Goal: Task Accomplishment & Management: Manage account settings

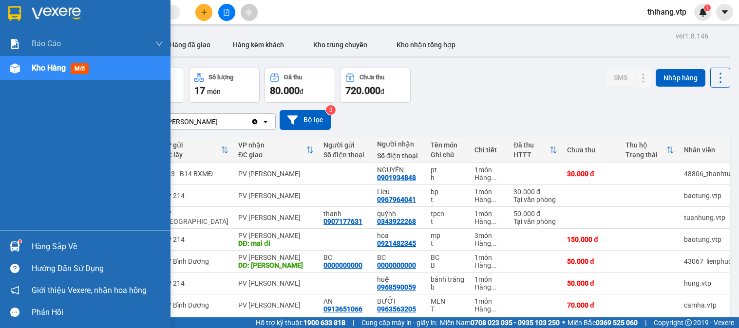
click at [42, 245] on div "Hàng sắp về" at bounding box center [98, 247] width 132 height 15
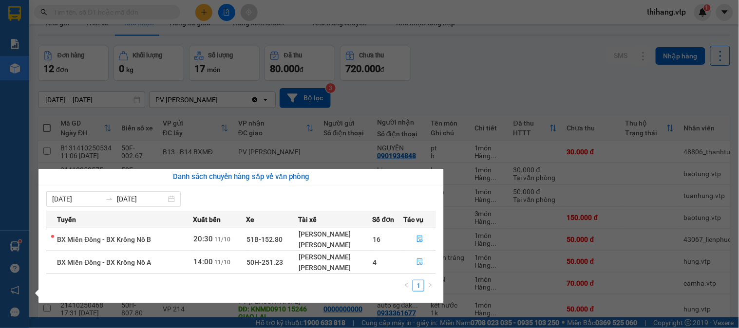
click at [422, 268] on button "button" at bounding box center [420, 263] width 32 height 16
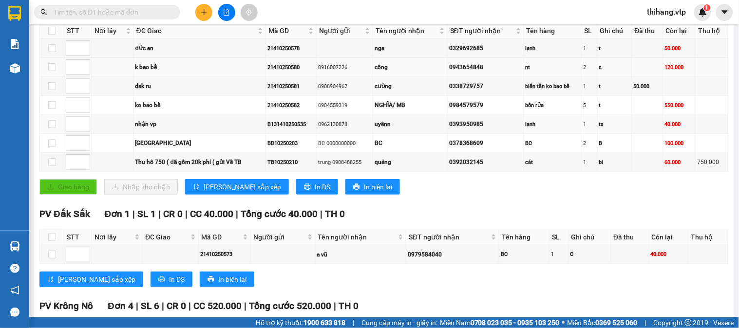
scroll to position [162, 0]
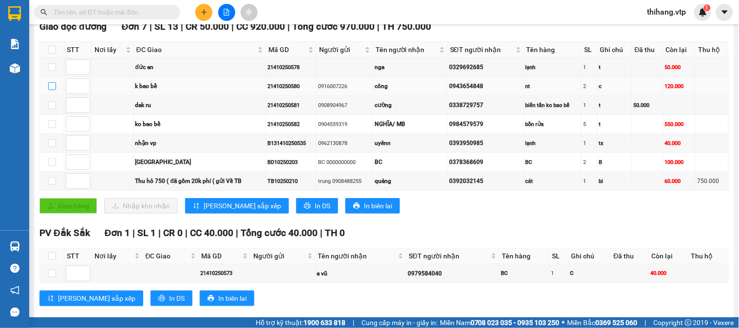
click at [51, 90] on input "checkbox" at bounding box center [52, 86] width 8 height 8
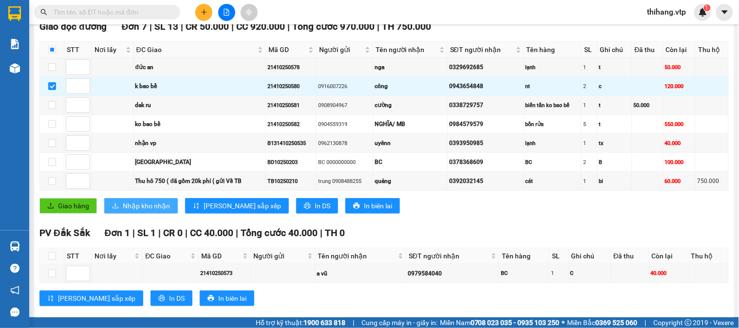
click at [140, 211] on span "Nhập kho nhận" at bounding box center [146, 206] width 47 height 11
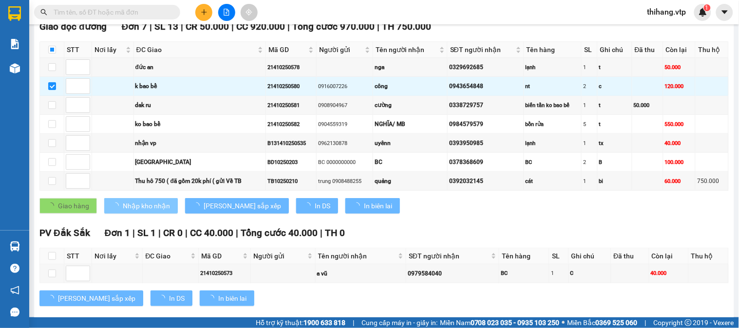
checkbox input "false"
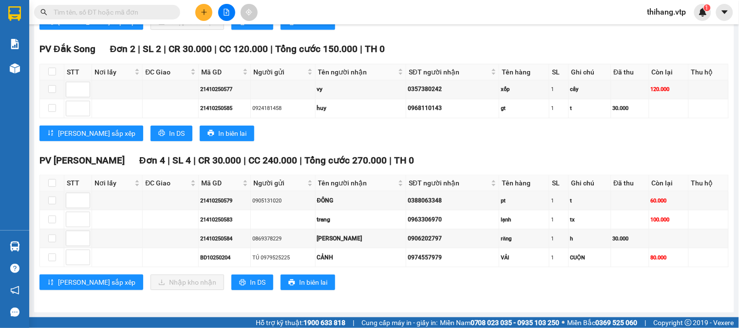
scroll to position [772, 0]
click at [51, 179] on input "checkbox" at bounding box center [52, 183] width 8 height 8
checkbox input "true"
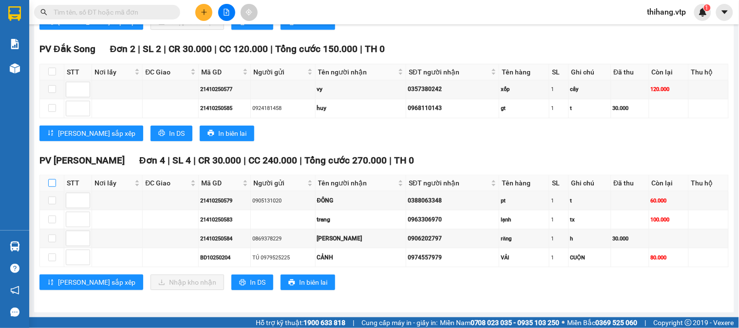
checkbox input "true"
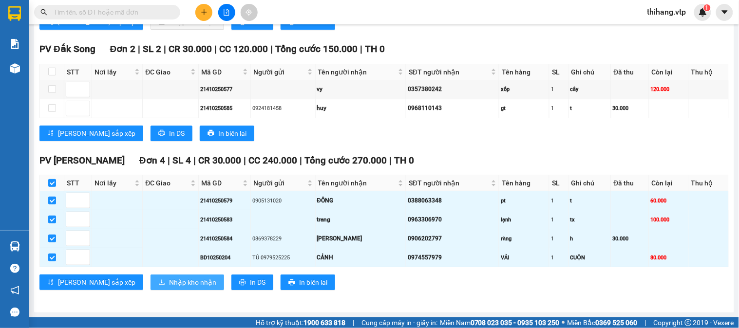
click at [169, 282] on span "Nhập kho nhận" at bounding box center [192, 282] width 47 height 11
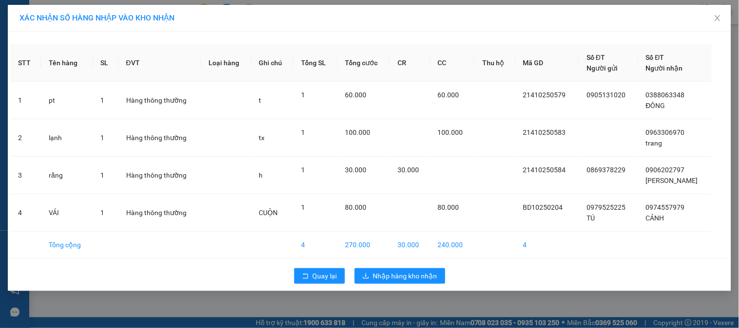
click at [424, 285] on div "Quay lại Nhập hàng kho nhận" at bounding box center [369, 276] width 719 height 25
click at [424, 281] on span "Nhập hàng kho nhận" at bounding box center [405, 276] width 64 height 11
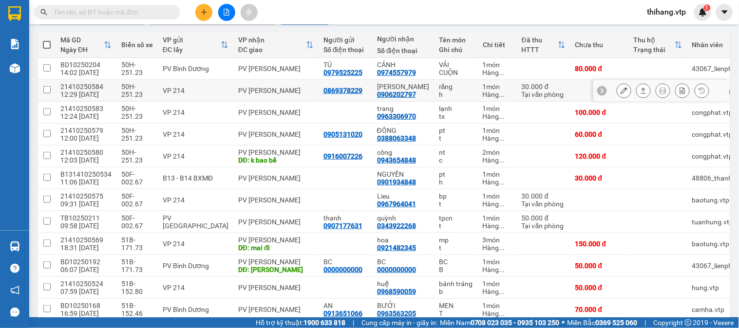
scroll to position [162, 0]
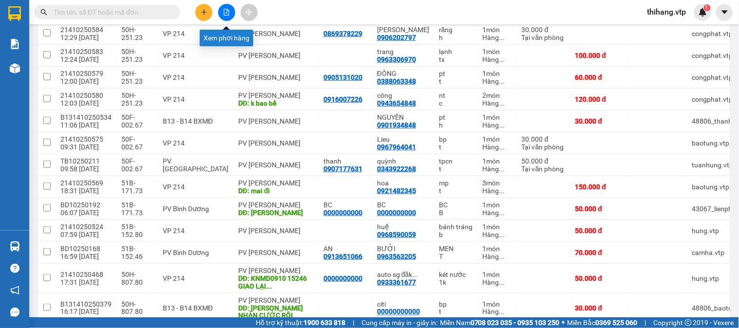
click at [227, 7] on button at bounding box center [226, 12] width 17 height 17
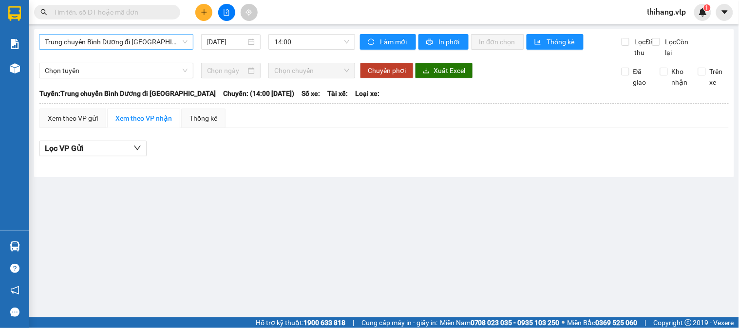
click at [154, 42] on span "Trung chuyển Bình Dương đi [GEOGRAPHIC_DATA]" at bounding box center [116, 42] width 143 height 15
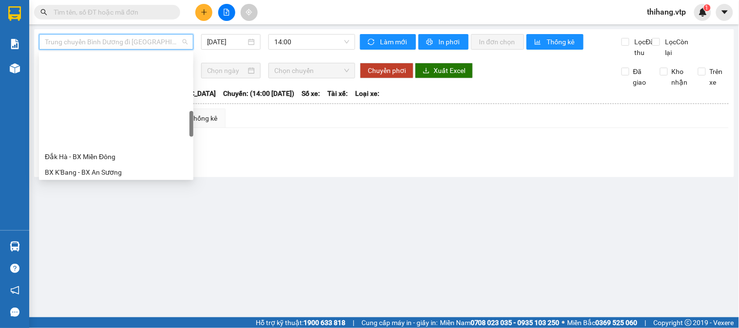
scroll to position [324, 0]
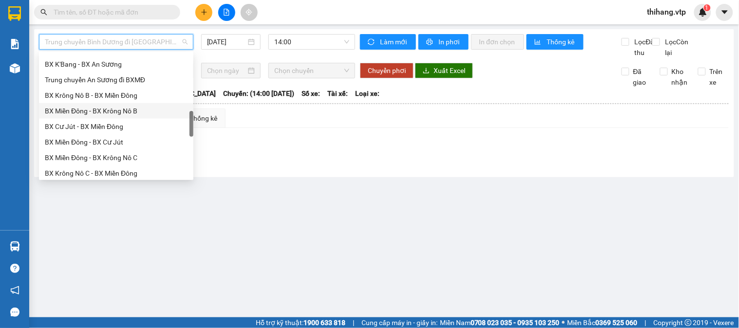
click at [113, 110] on div "BX Miền Đông - BX Krông Nô B" at bounding box center [116, 111] width 143 height 11
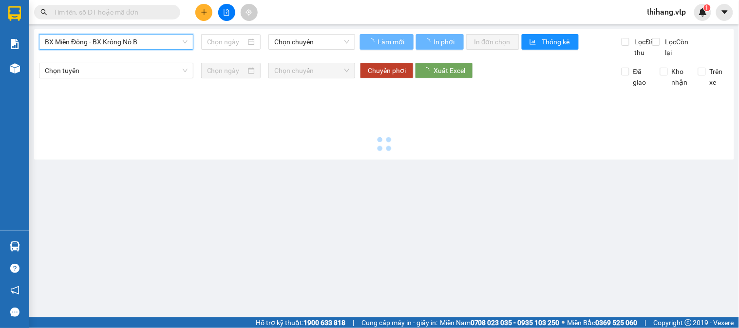
type input "[DATE]"
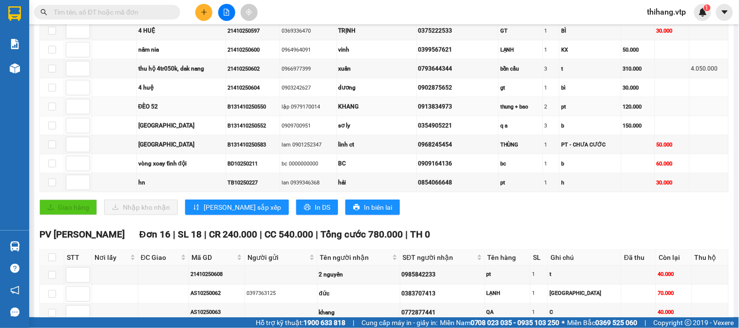
scroll to position [216, 0]
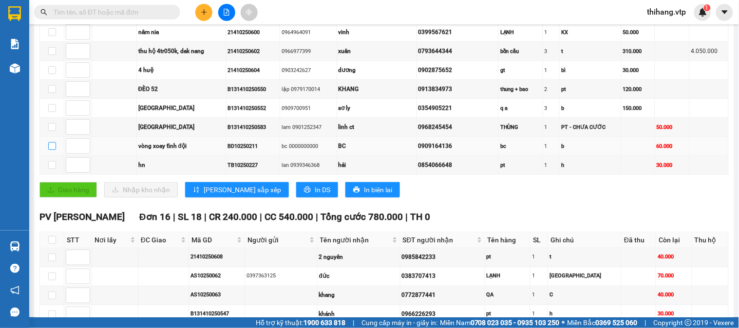
click at [48, 150] on input "checkbox" at bounding box center [52, 146] width 8 height 8
checkbox input "true"
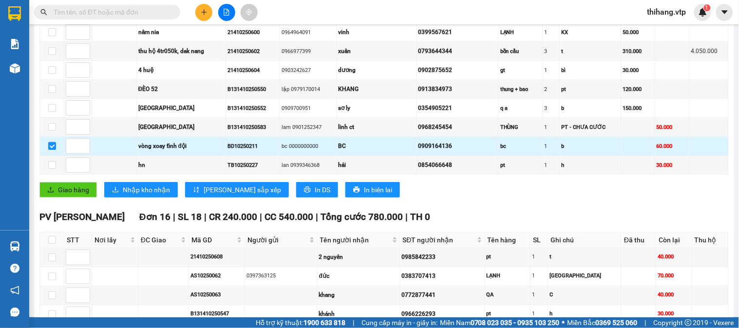
scroll to position [270, 0]
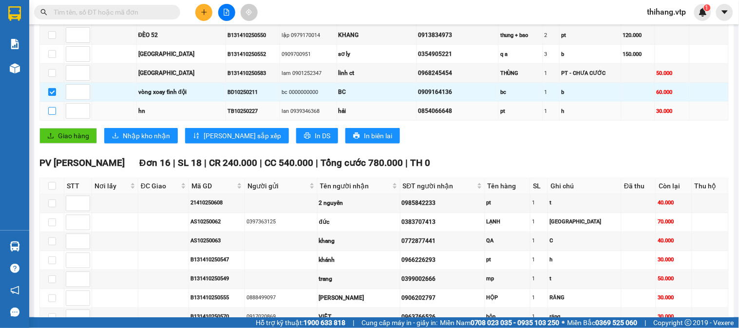
click at [48, 115] on input "checkbox" at bounding box center [52, 111] width 8 height 8
checkbox input "true"
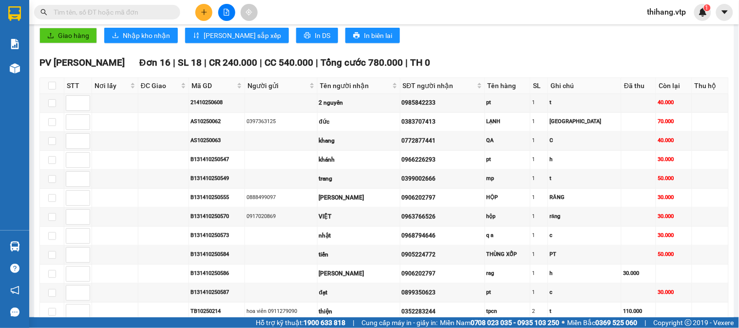
scroll to position [379, 0]
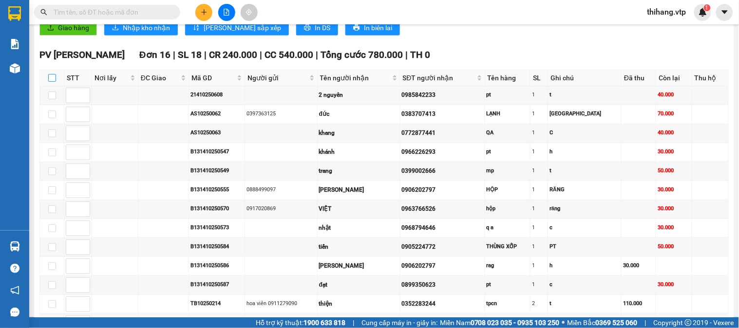
click at [51, 82] on input "checkbox" at bounding box center [52, 78] width 8 height 8
checkbox input "true"
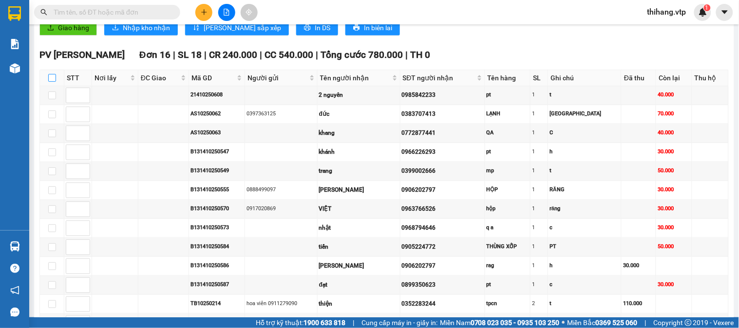
checkbox input "true"
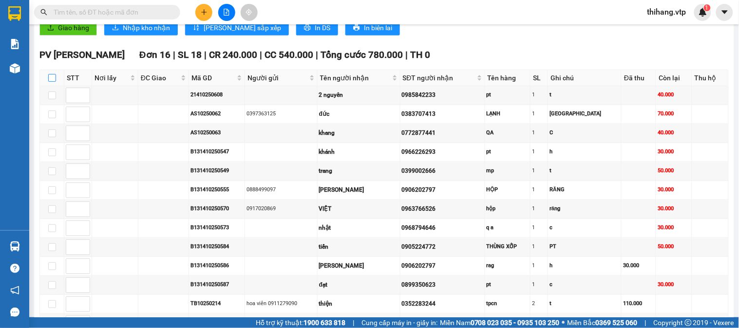
checkbox input "true"
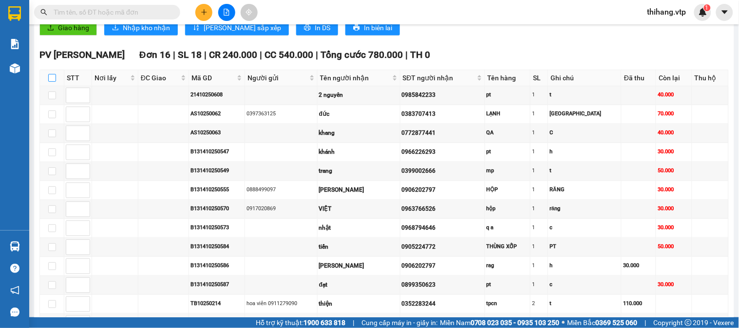
checkbox input "true"
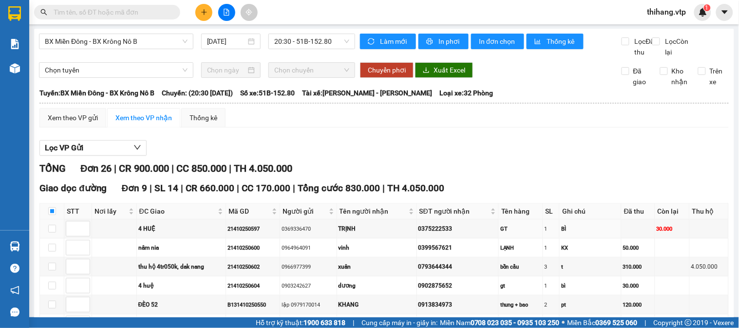
scroll to position [0, 0]
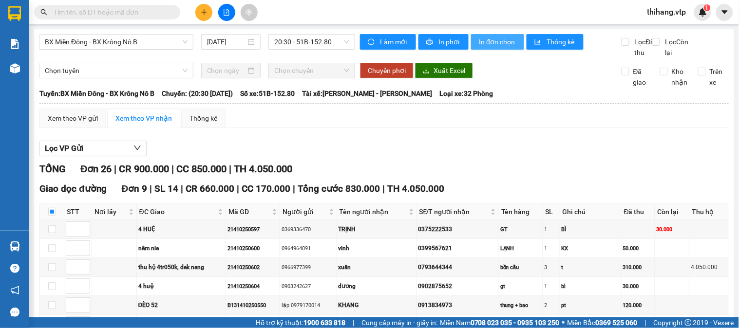
click at [492, 43] on span "In đơn chọn" at bounding box center [498, 42] width 38 height 11
drag, startPoint x: 498, startPoint y: 42, endPoint x: 502, endPoint y: 59, distance: 17.4
click at [499, 42] on span "In đơn chọn" at bounding box center [498, 42] width 38 height 11
click at [160, 51] on div "BX Miền Đông - BX Krông Nô B [DATE] 20:30 - 51B-152.80" at bounding box center [197, 46] width 316 height 24
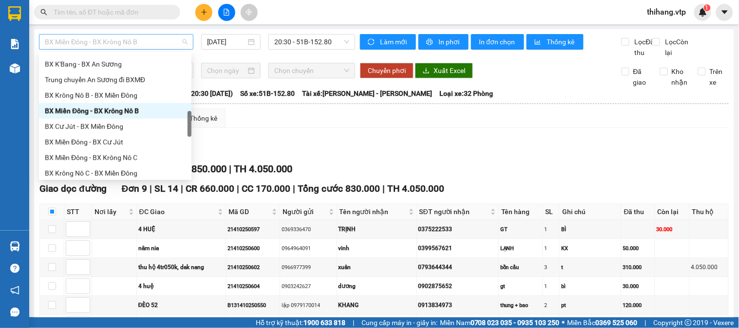
click at [157, 45] on span "BX Miền Đông - BX Krông Nô B" at bounding box center [116, 42] width 143 height 15
click at [51, 97] on div "BX Krông Nô B - BX Miền Đông" at bounding box center [115, 95] width 141 height 11
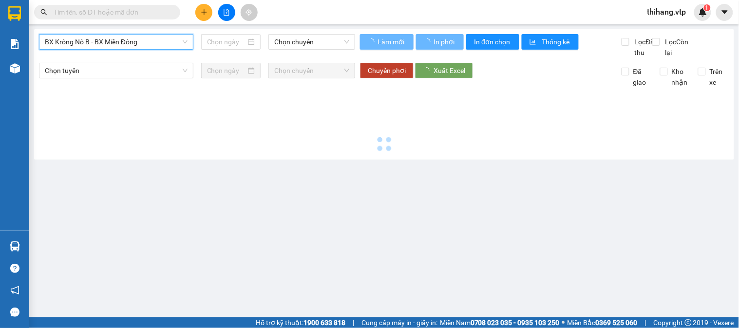
type input "[DATE]"
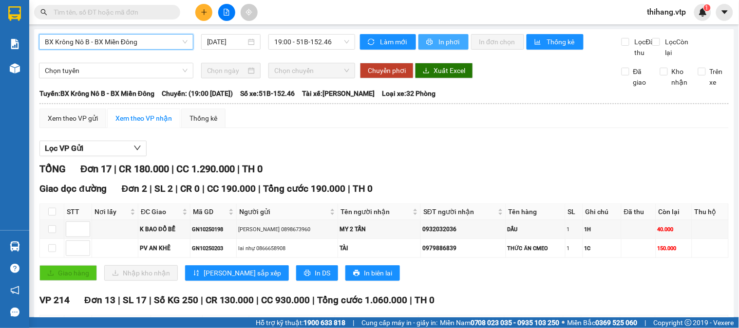
click at [446, 47] on span "In phơi" at bounding box center [449, 42] width 22 height 11
drag, startPoint x: 441, startPoint y: 38, endPoint x: 466, endPoint y: 47, distance: 26.5
click at [441, 38] on span "In phơi" at bounding box center [449, 42] width 22 height 11
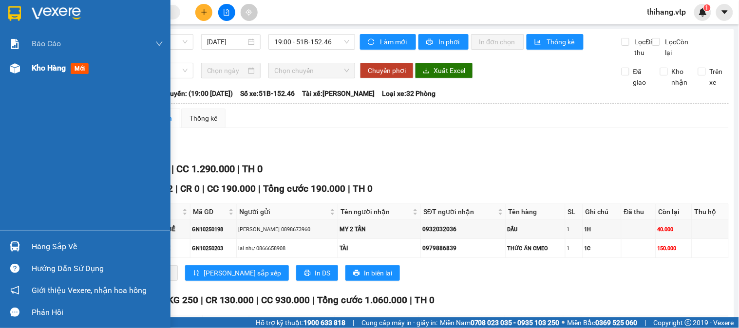
click at [26, 70] on div "Kho hàng mới" at bounding box center [85, 68] width 171 height 24
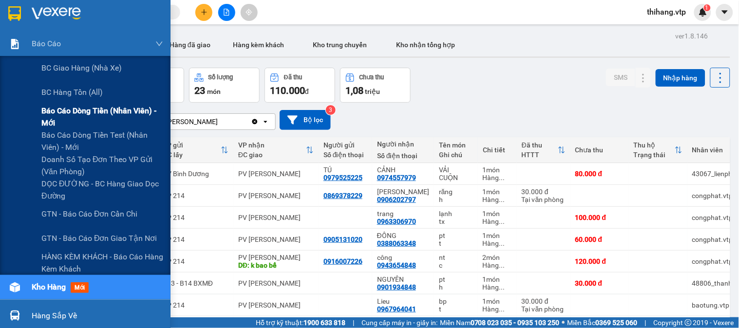
click at [51, 113] on span "Báo cáo dòng tiền (nhân viên) - mới" at bounding box center [102, 117] width 122 height 24
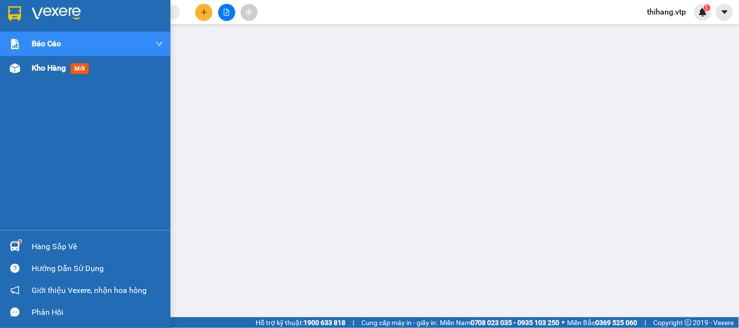
click at [36, 67] on span "Kho hàng" at bounding box center [49, 67] width 34 height 9
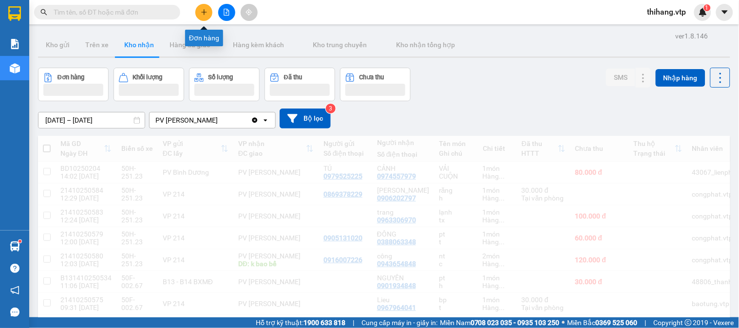
click at [208, 15] on button at bounding box center [203, 12] width 17 height 17
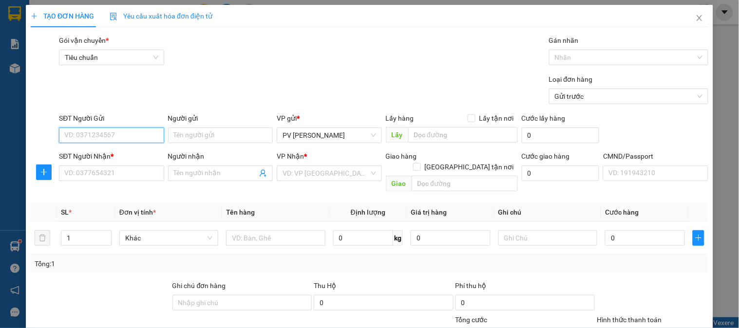
click at [93, 136] on input "SĐT Người Gửi" at bounding box center [111, 136] width 105 height 16
click at [90, 157] on div "0963766526 - VIỆT" at bounding box center [110, 155] width 92 height 11
type input "0963766526"
type input "VIỆT"
type input "0908606160"
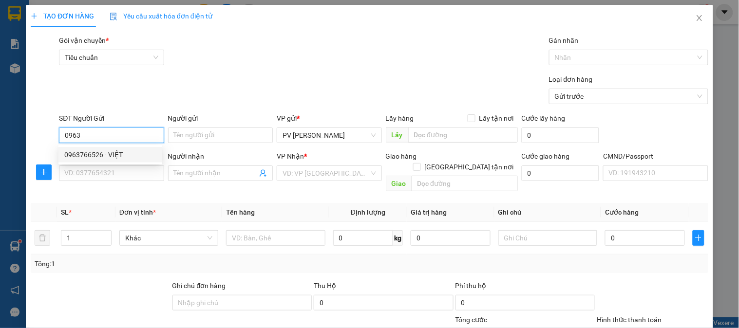
type input "VIỆT TIẾN"
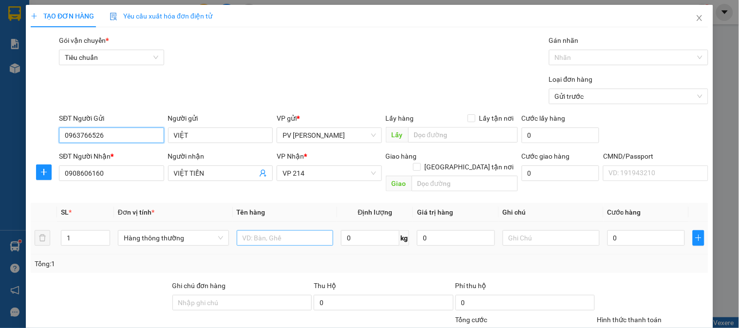
type input "0963766526"
click at [280, 231] on input "text" at bounding box center [285, 238] width 97 height 16
type input "lab"
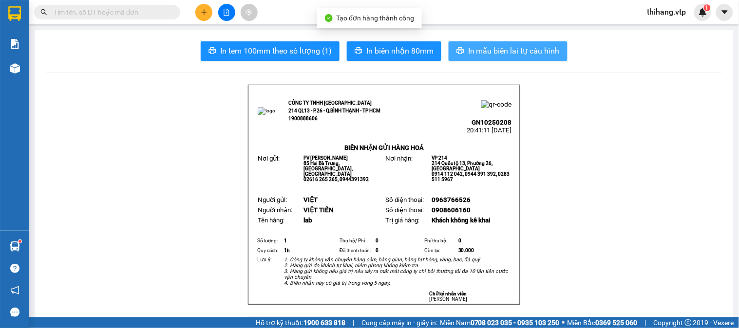
drag, startPoint x: 463, startPoint y: 51, endPoint x: 464, endPoint y: 62, distance: 11.2
click at [463, 51] on button "In mẫu biên lai tự cấu hình" at bounding box center [508, 50] width 119 height 19
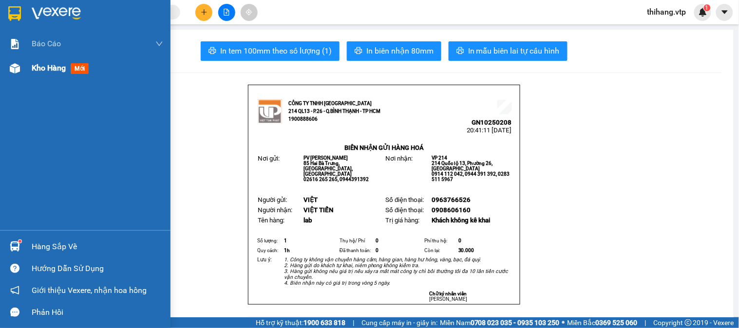
click at [38, 71] on span "Kho hàng" at bounding box center [49, 67] width 34 height 9
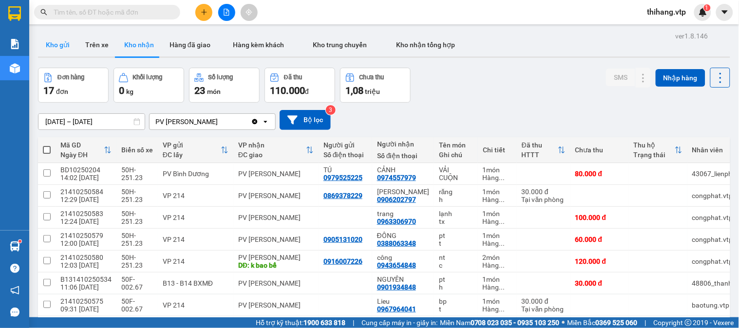
click at [55, 48] on button "Kho gửi" at bounding box center [57, 44] width 39 height 23
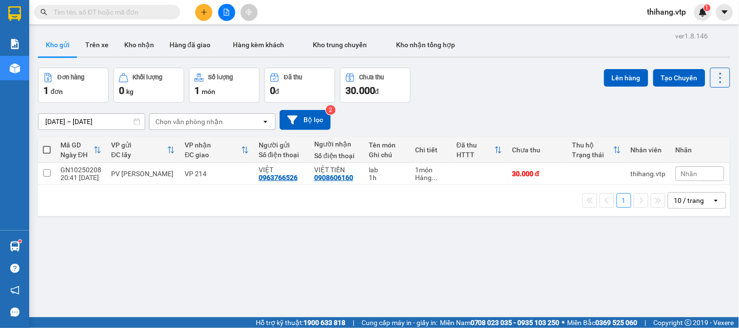
click at [45, 144] on th at bounding box center [47, 150] width 18 height 26
click at [52, 151] on th at bounding box center [47, 150] width 18 height 26
click at [49, 149] on span at bounding box center [47, 150] width 8 height 8
click at [47, 145] on input "checkbox" at bounding box center [47, 145] width 0 height 0
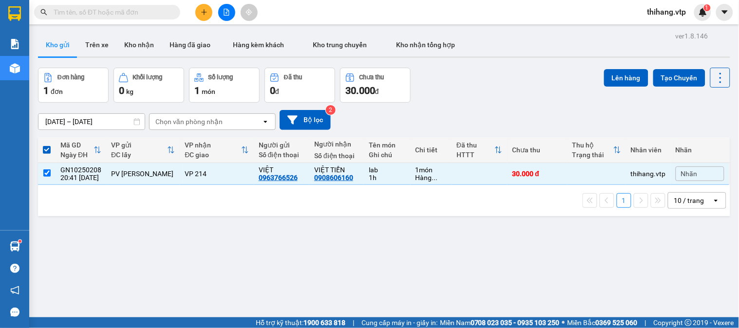
click at [645, 80] on div "Lên hàng Tạo Chuyến" at bounding box center [667, 78] width 126 height 20
click at [632, 77] on button "Lên hàng" at bounding box center [626, 78] width 44 height 18
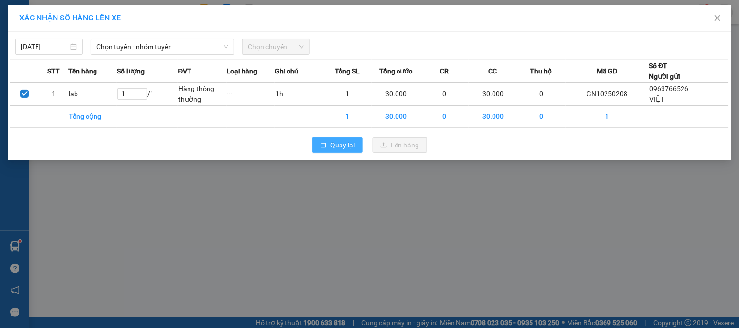
click at [325, 143] on icon "rollback" at bounding box center [323, 145] width 7 height 7
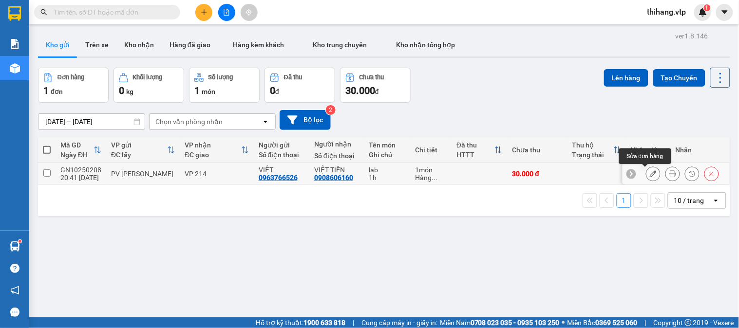
click at [650, 175] on icon at bounding box center [653, 174] width 7 height 7
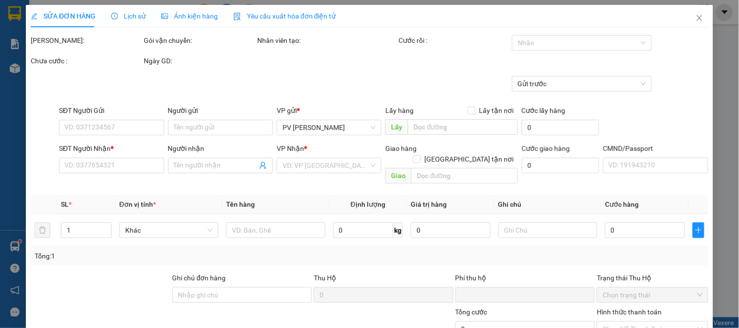
type input "0963766526"
type input "VIỆT"
type input "0908606160"
type input "VIỆT TIẾN"
type input "0"
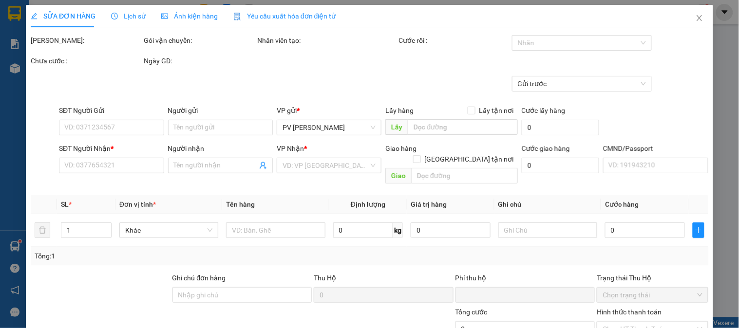
type input "30.000"
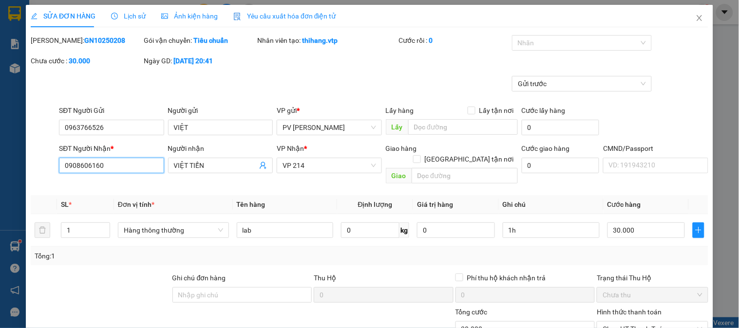
drag, startPoint x: 121, startPoint y: 170, endPoint x: 50, endPoint y: 172, distance: 70.7
click at [50, 172] on div "SĐT Người Nhận * 0908606160 0908606160 Người nhận VIỆT TIẾN VP Nhận * VP 214 Gi…" at bounding box center [370, 165] width 680 height 45
type input "0938641044"
drag, startPoint x: 217, startPoint y: 161, endPoint x: 130, endPoint y: 164, distance: 86.7
click at [130, 164] on div "SĐT Người Nhận * 0938641044 Người nhận VIỆT TIẾN VIỆT TIẾN VP Nhận * VP 214 Gia…" at bounding box center [383, 165] width 653 height 45
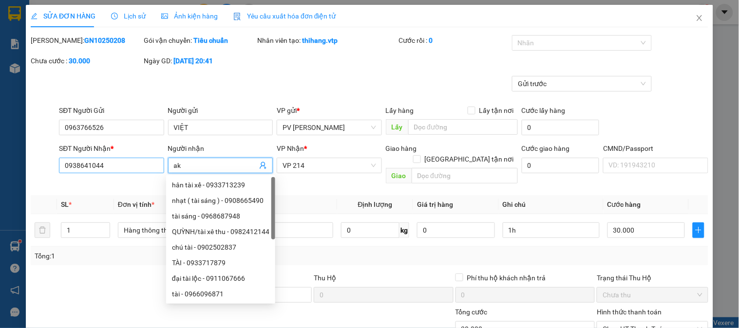
type input "a"
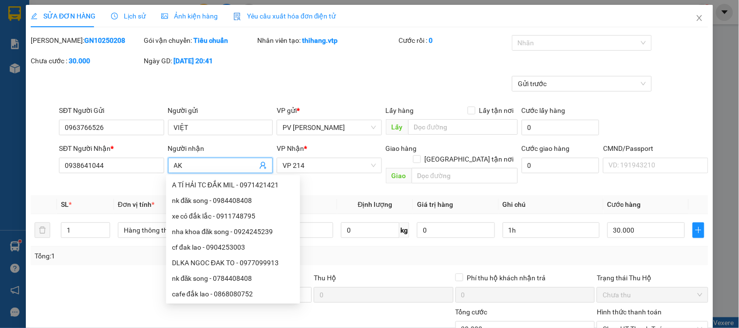
type input "AK"
click at [337, 195] on th "Định lượng" at bounding box center [375, 204] width 76 height 19
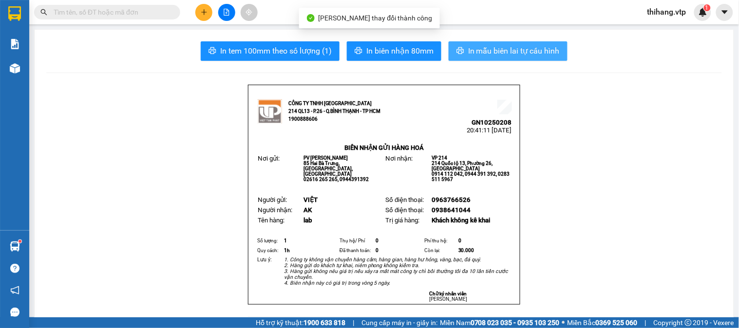
click at [463, 46] on button "In mẫu biên lai tự cấu hình" at bounding box center [508, 50] width 119 height 19
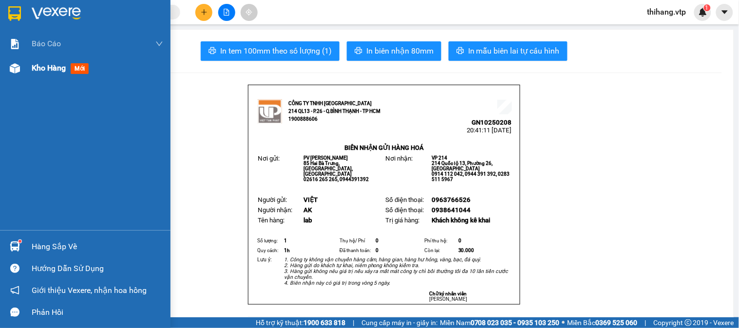
click at [37, 70] on span "Kho hàng" at bounding box center [49, 67] width 34 height 9
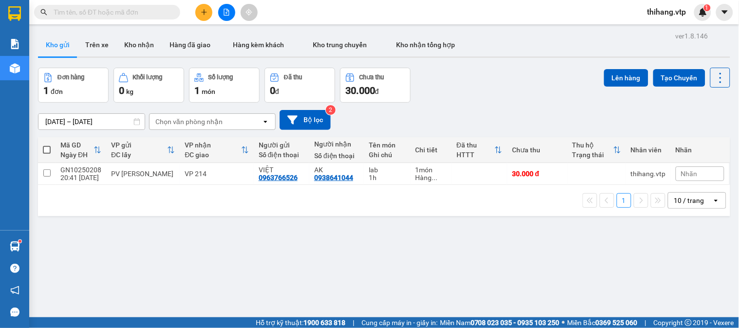
click at [42, 149] on th at bounding box center [47, 150] width 18 height 26
click at [46, 152] on span at bounding box center [47, 150] width 8 height 8
click at [47, 145] on input "checkbox" at bounding box center [47, 145] width 0 height 0
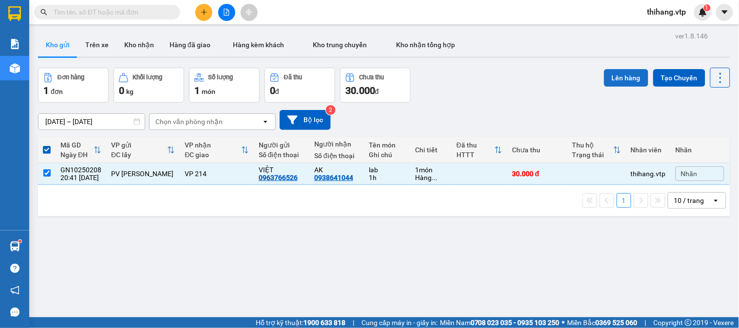
click at [627, 78] on button "Lên hàng" at bounding box center [626, 78] width 44 height 18
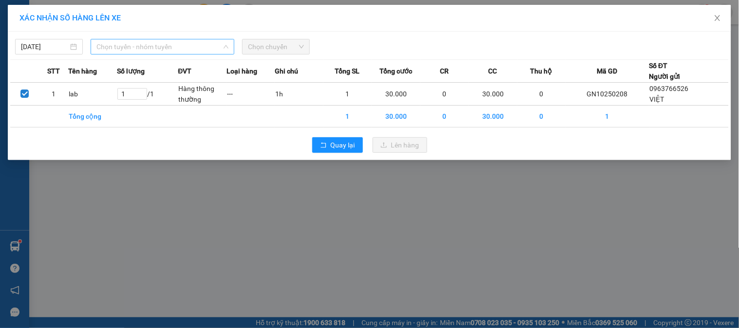
click at [178, 47] on span "Chọn tuyến - nhóm tuyến" at bounding box center [162, 46] width 132 height 15
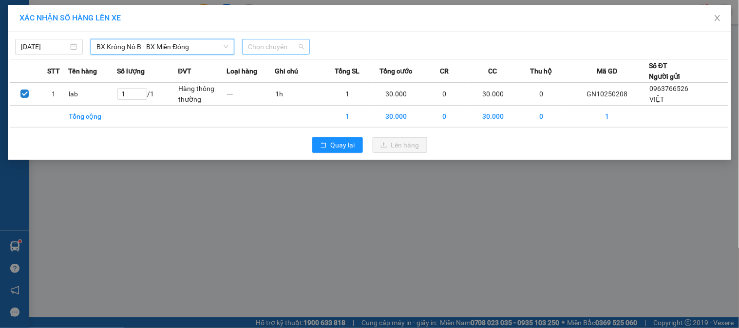
click at [253, 49] on span "Chọn chuyến" at bounding box center [276, 46] width 56 height 15
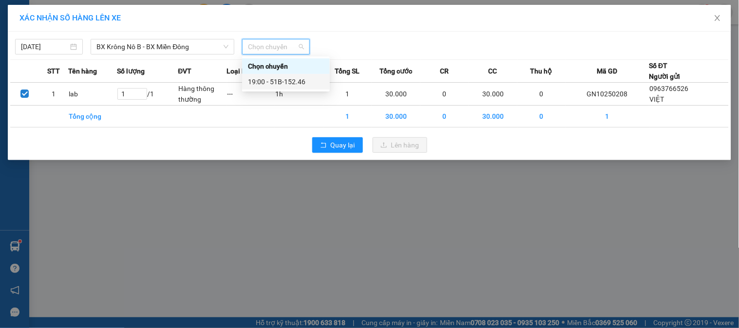
click at [273, 83] on div "19:00 - 51B-152.46" at bounding box center [286, 81] width 76 height 11
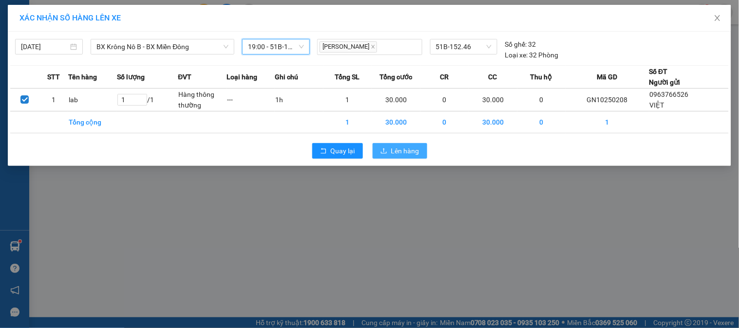
click at [388, 145] on button "Lên hàng" at bounding box center [400, 151] width 55 height 16
